Goal: Information Seeking & Learning: Learn about a topic

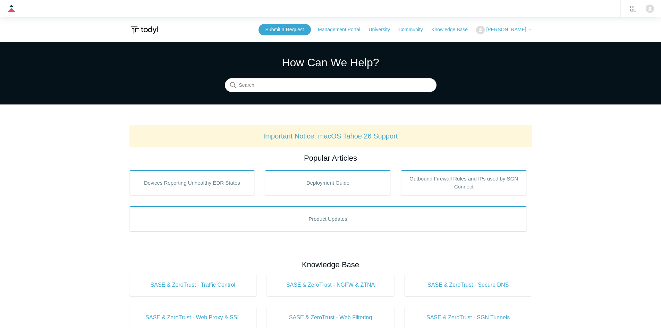
click at [530, 30] on icon at bounding box center [530, 30] width 4 height 4
click at [530, 46] on link "My Support Requests" at bounding box center [511, 45] width 68 height 12
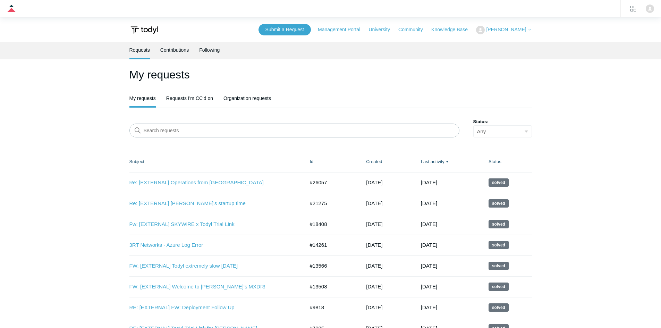
scroll to position [35, 0]
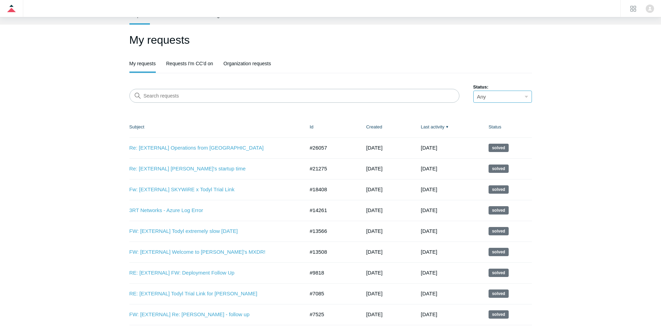
click at [527, 97] on select "Any Open Awaiting your reply Solved" at bounding box center [503, 97] width 59 height 12
click at [585, 105] on main "Requests Contributions Following My requests My requests Requests I'm CC'd on O…" at bounding box center [330, 197] width 661 height 381
click at [196, 67] on link "Requests I'm CC'd on" at bounding box center [189, 63] width 47 height 15
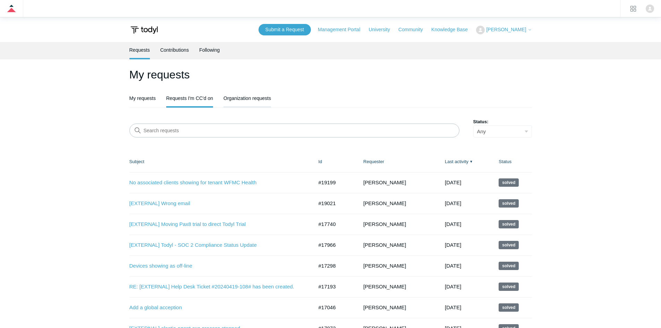
click at [237, 93] on link "Organization requests" at bounding box center [248, 97] width 48 height 15
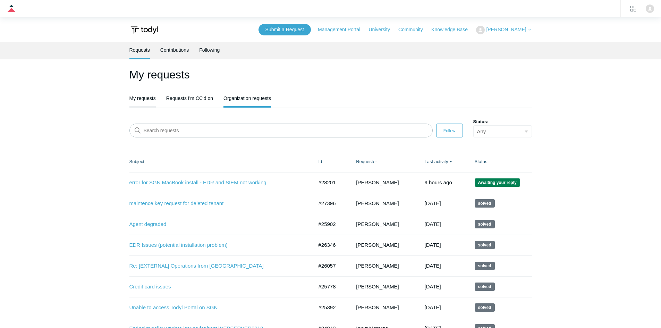
click at [150, 100] on link "My requests" at bounding box center [142, 97] width 26 height 15
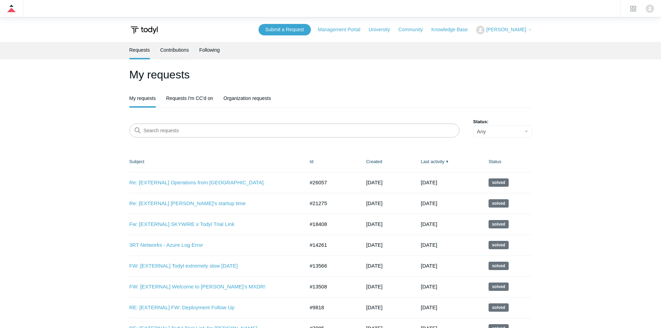
click at [183, 45] on link "Contributions" at bounding box center [174, 49] width 29 height 15
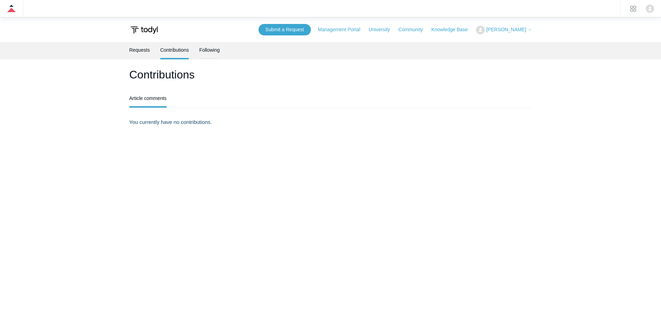
click at [207, 49] on link "Following" at bounding box center [209, 49] width 20 height 15
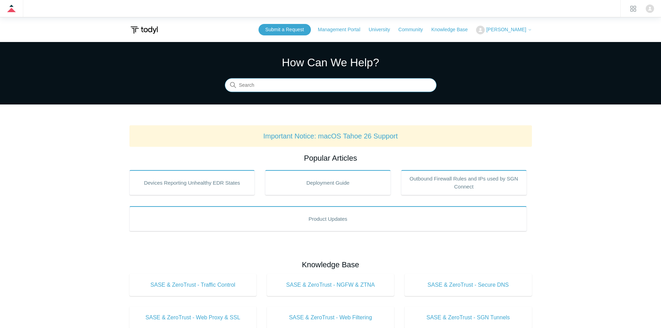
click at [254, 82] on input "Search" at bounding box center [331, 85] width 212 height 14
type input "MFA"
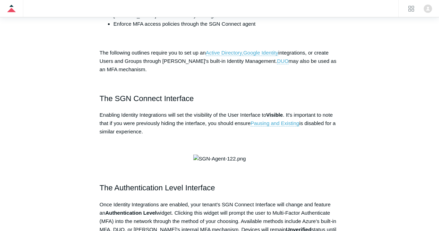
scroll to position [139, 0]
